Goal: Navigation & Orientation: Find specific page/section

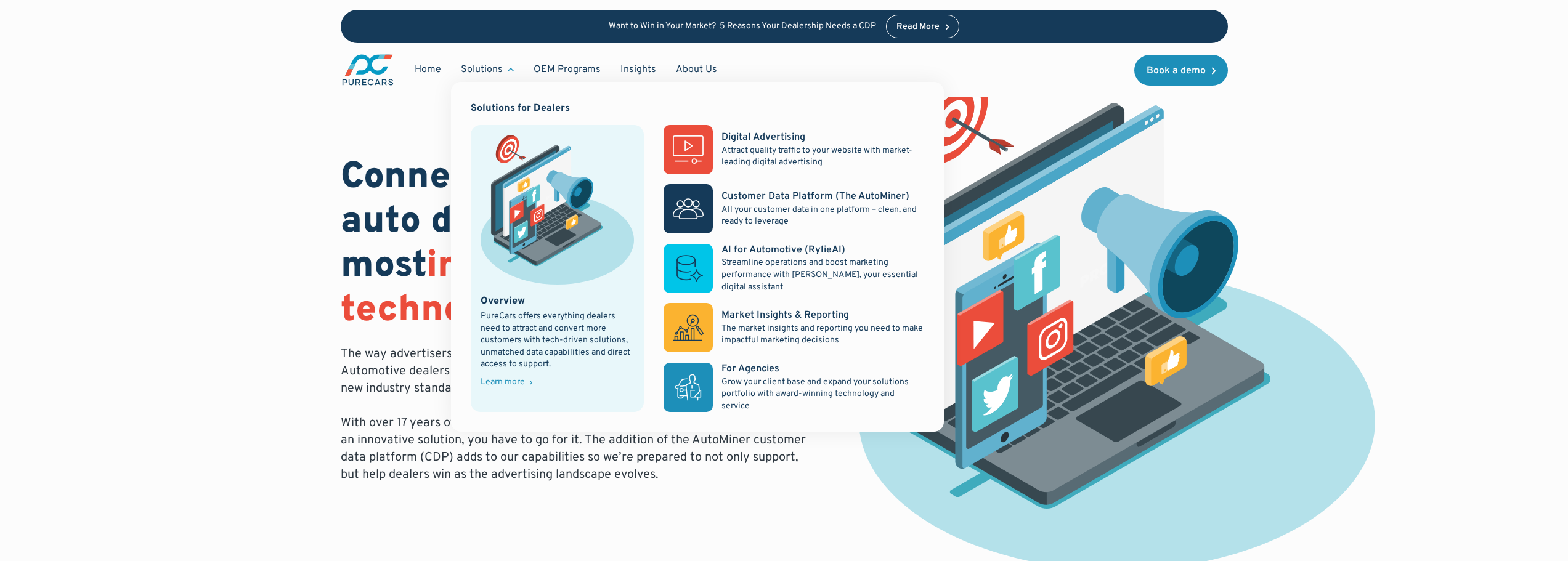
click at [481, 65] on div "Solutions" at bounding box center [481, 69] width 42 height 13
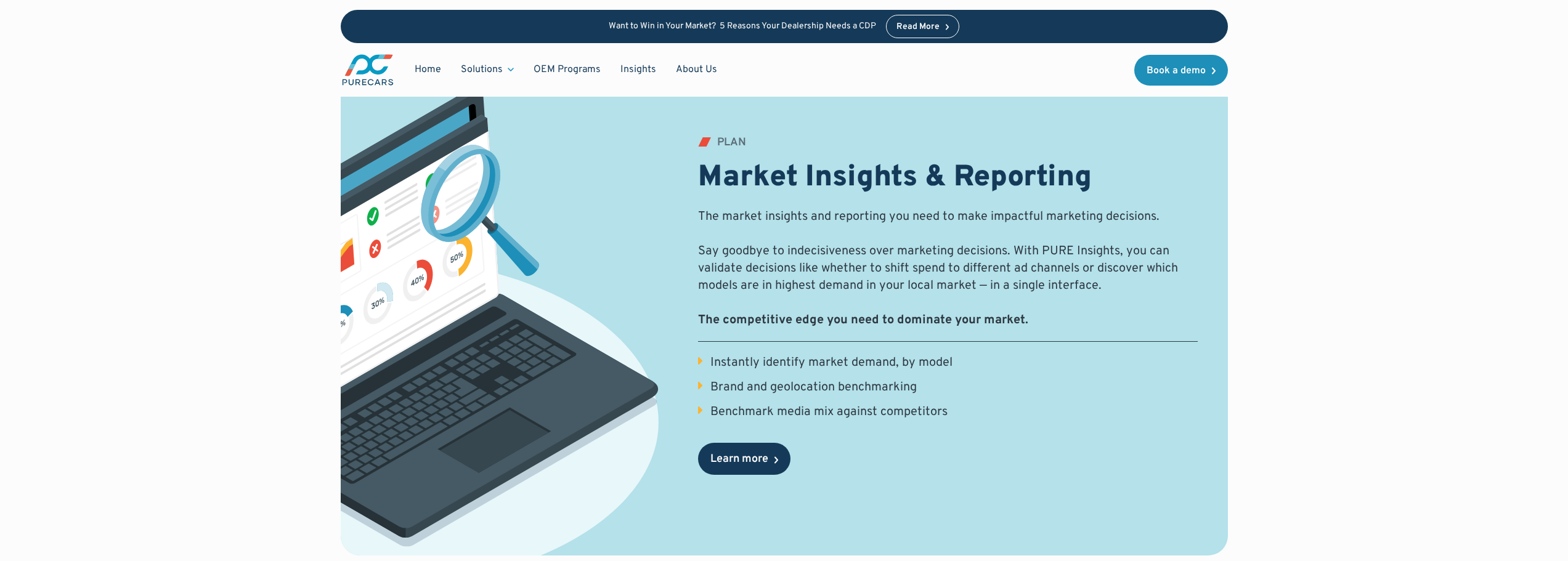
scroll to position [1663, 0]
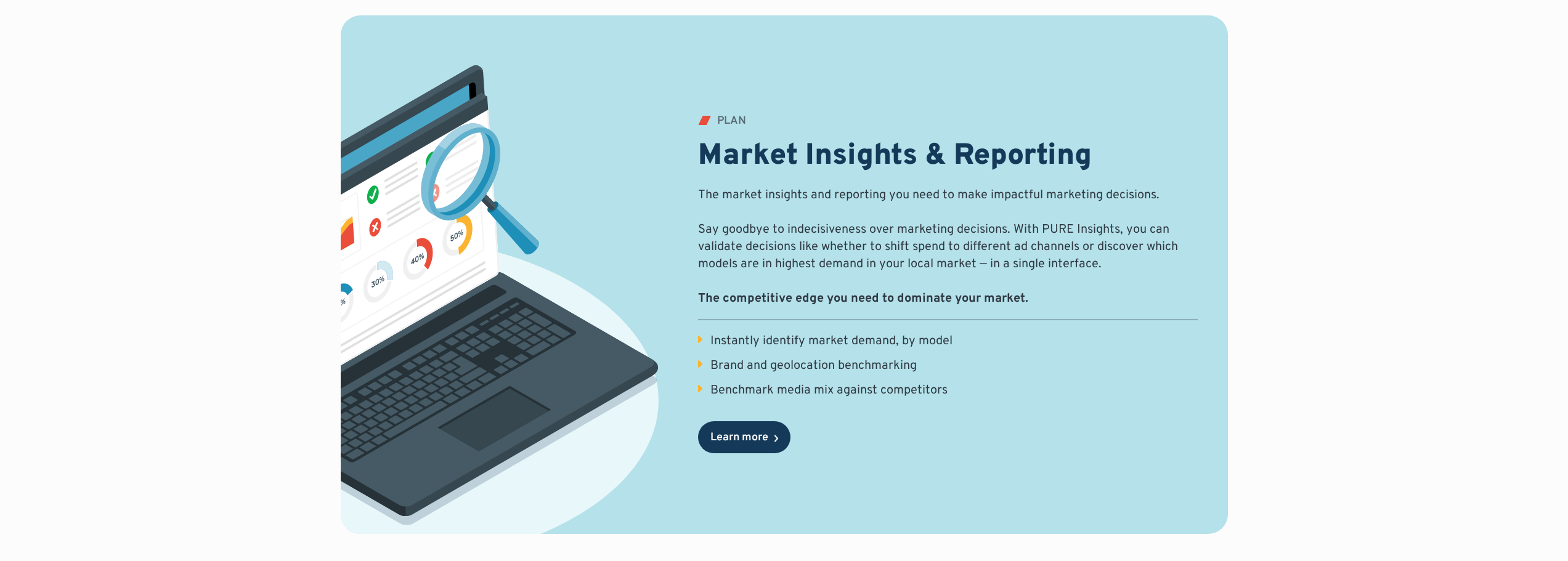
click at [735, 436] on div "Learn more" at bounding box center [739, 438] width 58 height 11
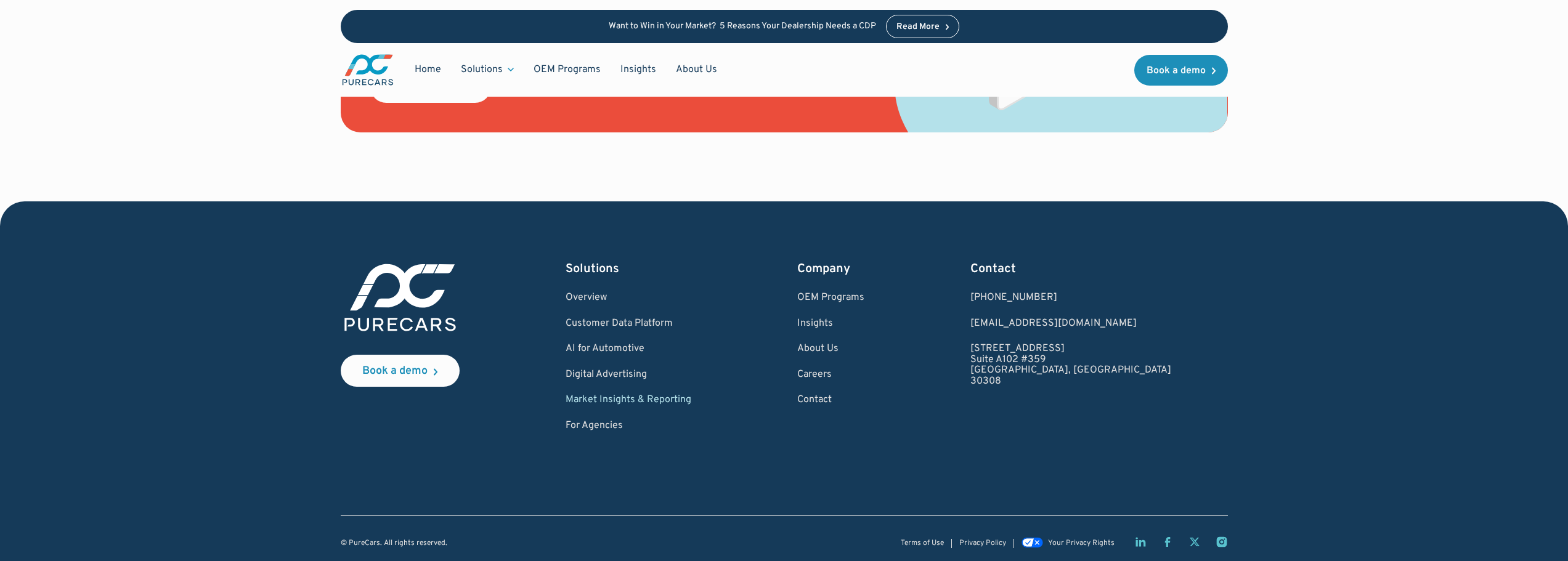
scroll to position [1764, 0]
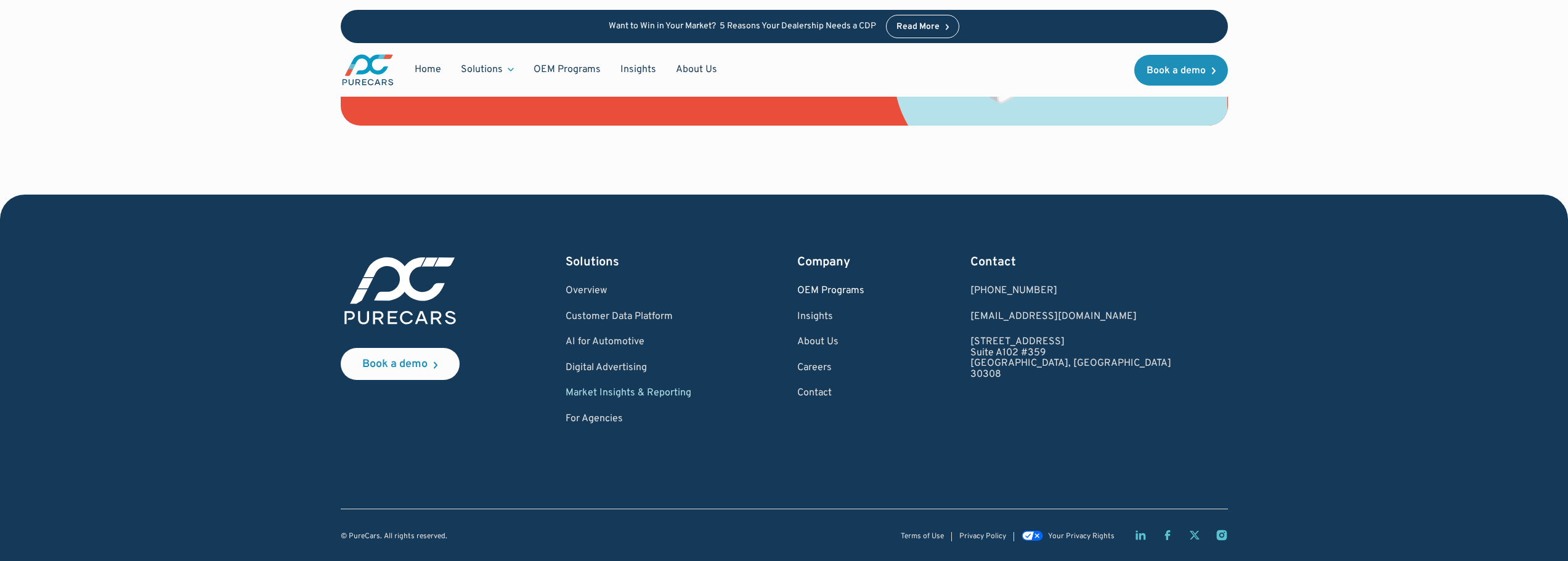
click at [864, 286] on link "OEM Programs" at bounding box center [830, 292] width 67 height 11
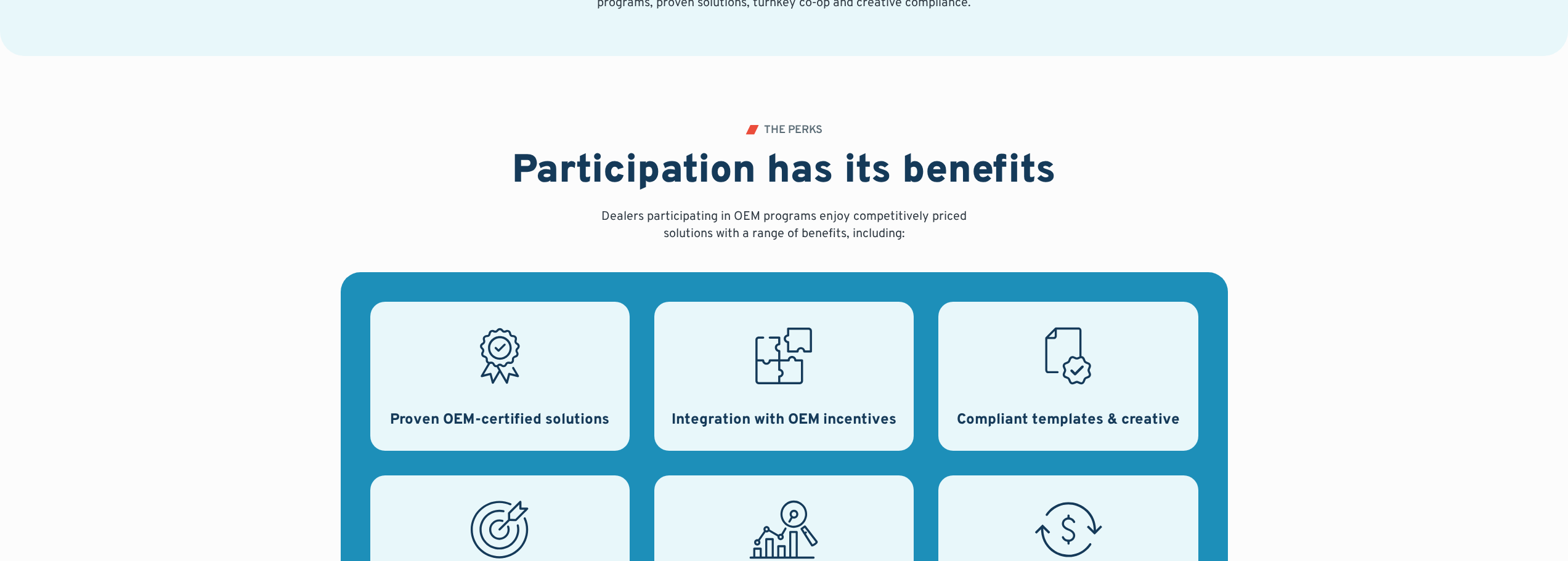
scroll to position [308, 0]
